Goal: Complete application form: Complete application form

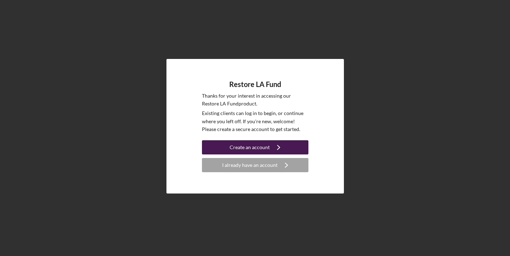
click at [244, 151] on div "Create an account" at bounding box center [250, 147] width 40 height 14
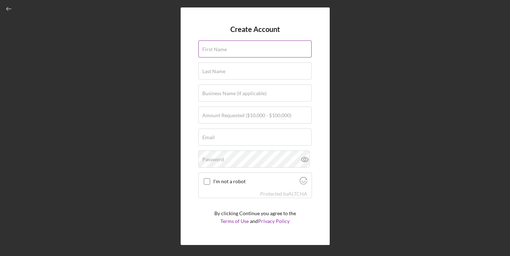
click at [223, 50] on label "First Name" at bounding box center [214, 49] width 24 height 6
click at [223, 50] on input "First Name" at bounding box center [254, 48] width 113 height 17
type input "Aviv"
type input "[PERSON_NAME]"
type input "Nati Boutique"
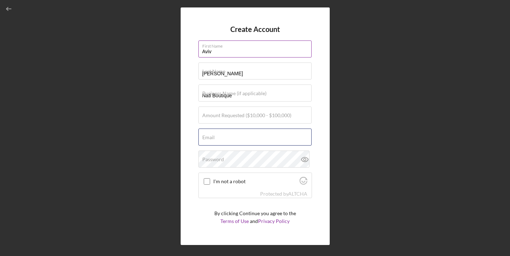
type input "[EMAIL_ADDRESS][DOMAIN_NAME]"
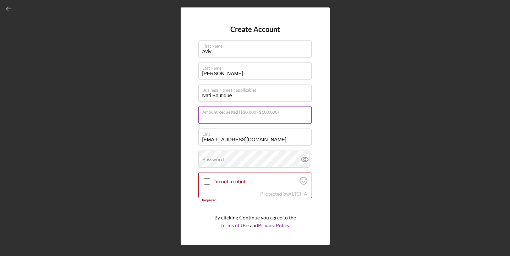
click at [233, 111] on div "Amount Requested ($10,000 - $100,000)" at bounding box center [255, 115] width 114 height 18
type input "$3,000,000"
click at [207, 183] on input "I'm not a robot" at bounding box center [207, 181] width 6 height 6
checkbox input "true"
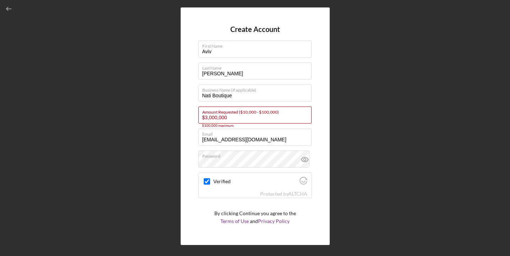
drag, startPoint x: 232, startPoint y: 117, endPoint x: 188, endPoint y: 117, distance: 43.6
click at [188, 117] on div "Create Account First Name Aviv Last Name [PERSON_NAME] Business Name (if applic…" at bounding box center [255, 125] width 149 height 237
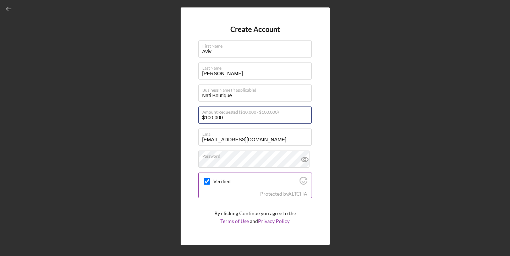
scroll to position [19, 0]
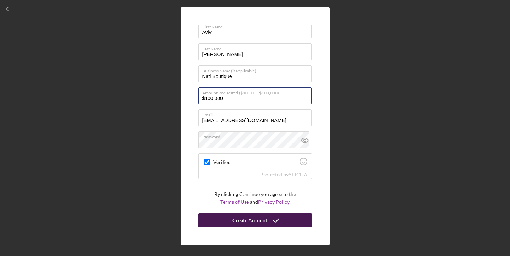
type input "$100,000"
click at [276, 223] on icon "submit" at bounding box center [276, 220] width 18 height 18
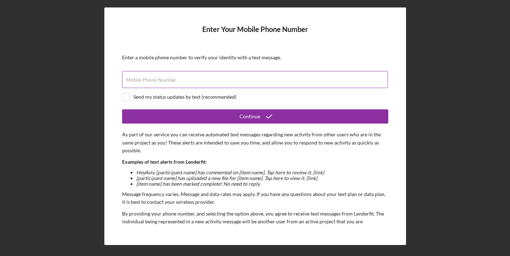
click at [188, 80] on input "Mobile Phone Number" at bounding box center [255, 79] width 266 height 17
